Goal: Task Accomplishment & Management: Manage account settings

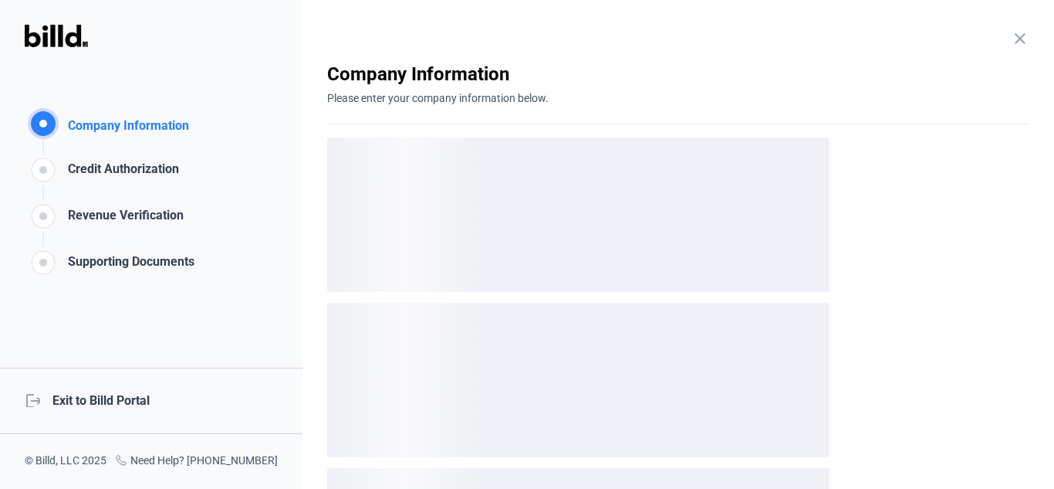
click at [101, 398] on div "logout Exit to Billd Portal" at bounding box center [151, 400] width 303 height 66
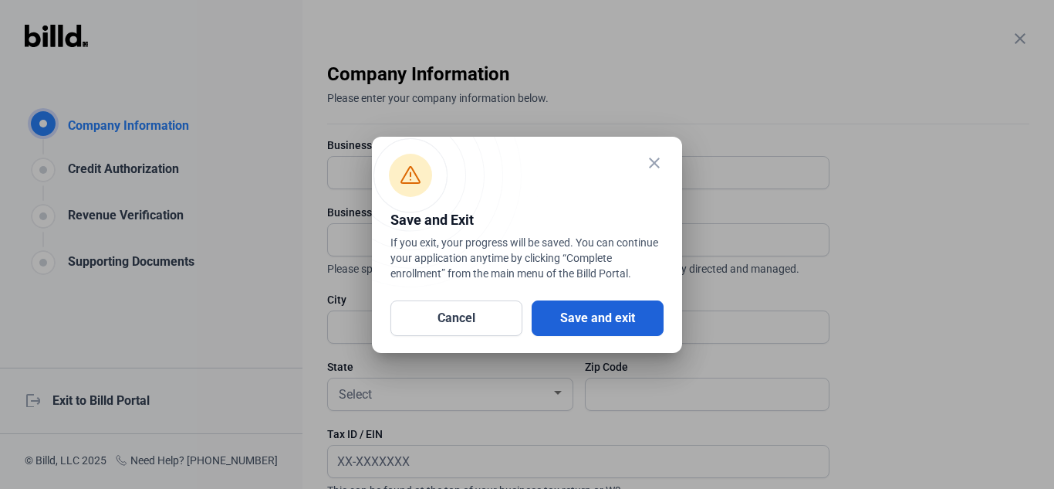
click at [617, 320] on button "Save and exit" at bounding box center [598, 318] width 132 height 36
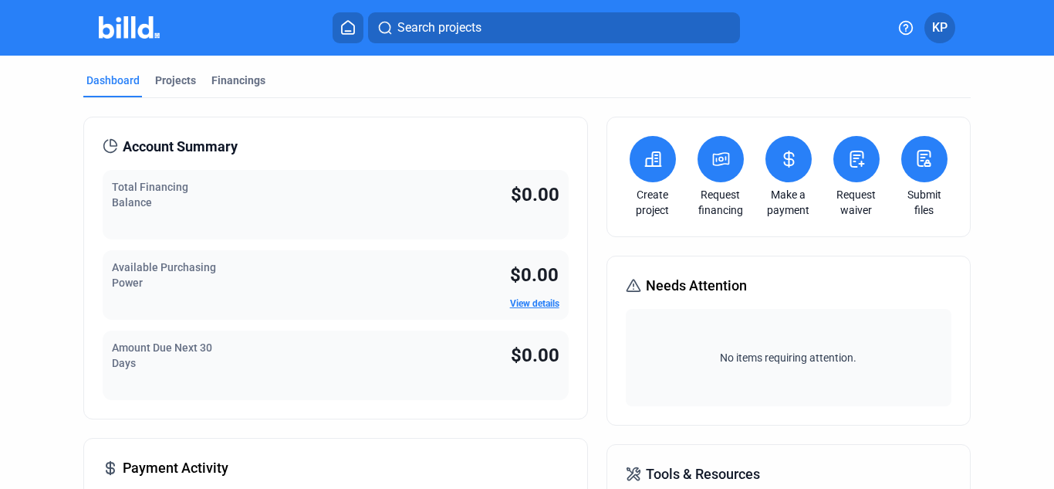
click at [784, 166] on icon at bounding box center [788, 158] width 9 height 15
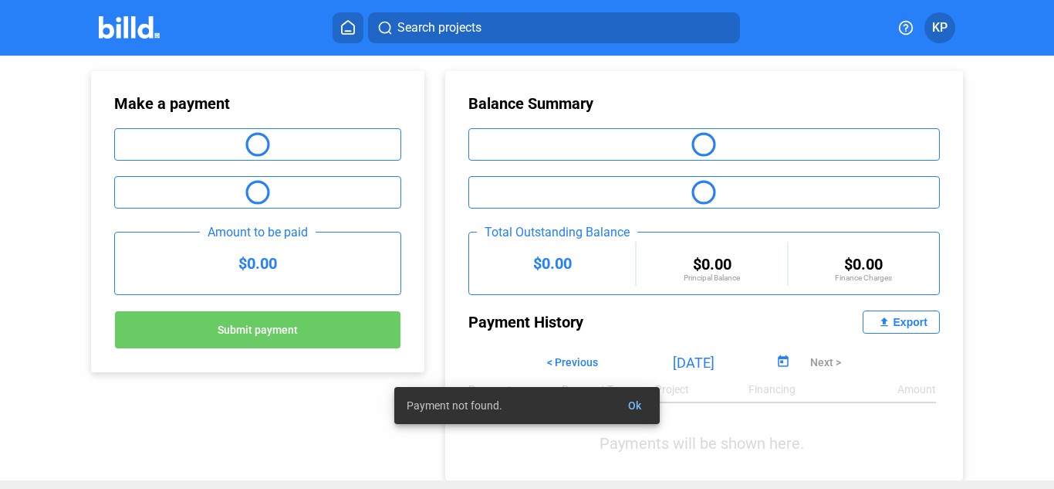
click at [124, 37] on img at bounding box center [129, 27] width 61 height 22
